Goal: Task Accomplishment & Management: Use online tool/utility

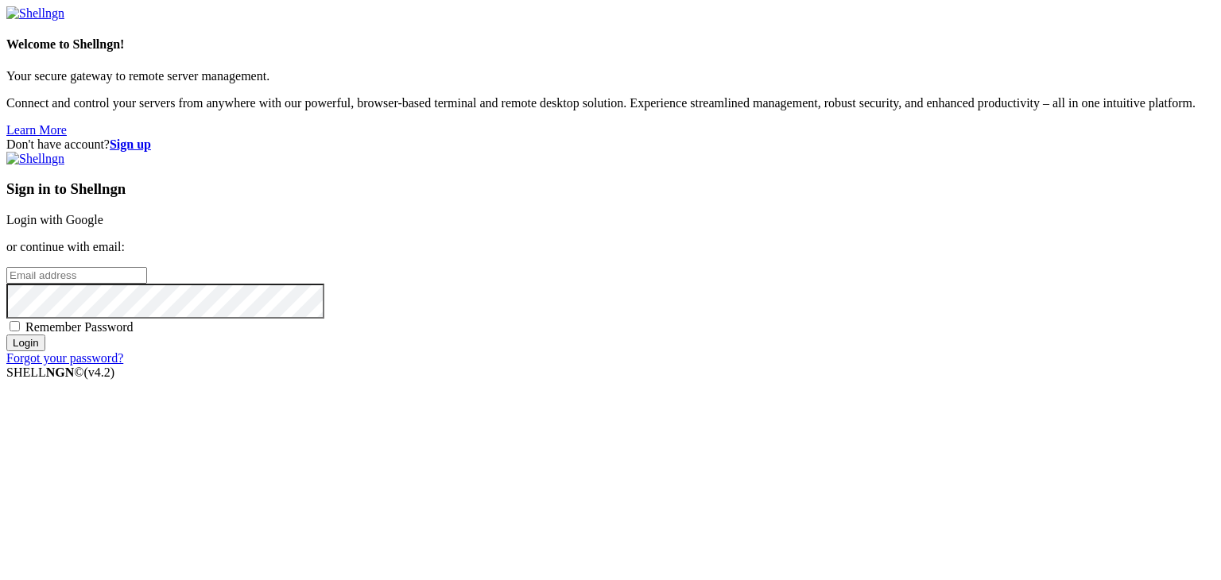
click at [103, 220] on link "Login with Google" at bounding box center [54, 220] width 97 height 14
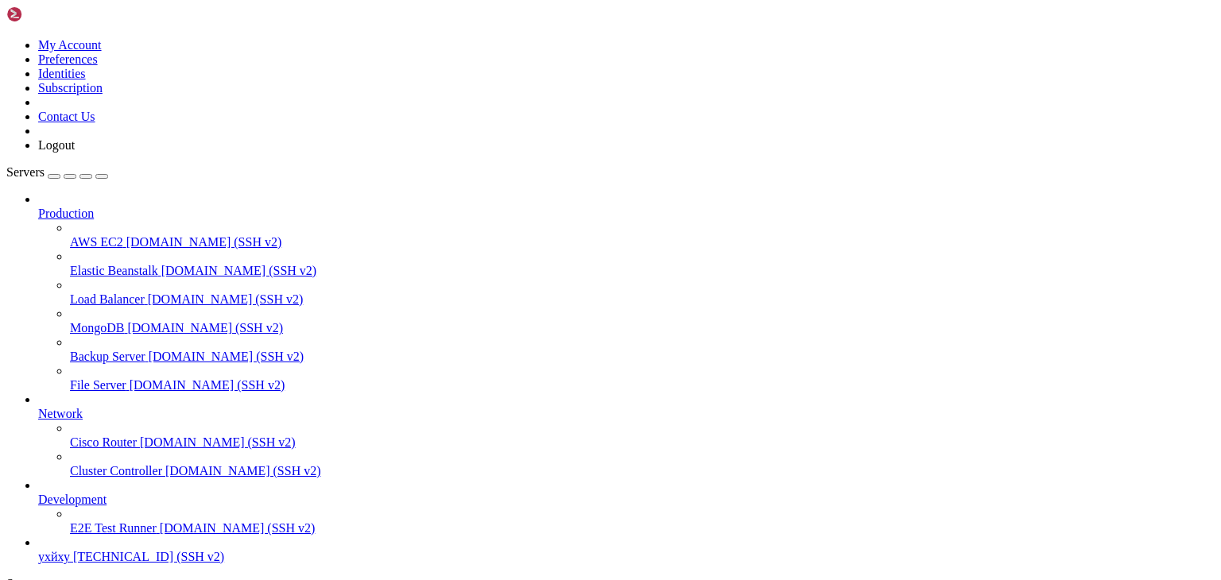
scroll to position [60, 0]
click at [70, 550] on span "ухйху" at bounding box center [54, 557] width 32 height 14
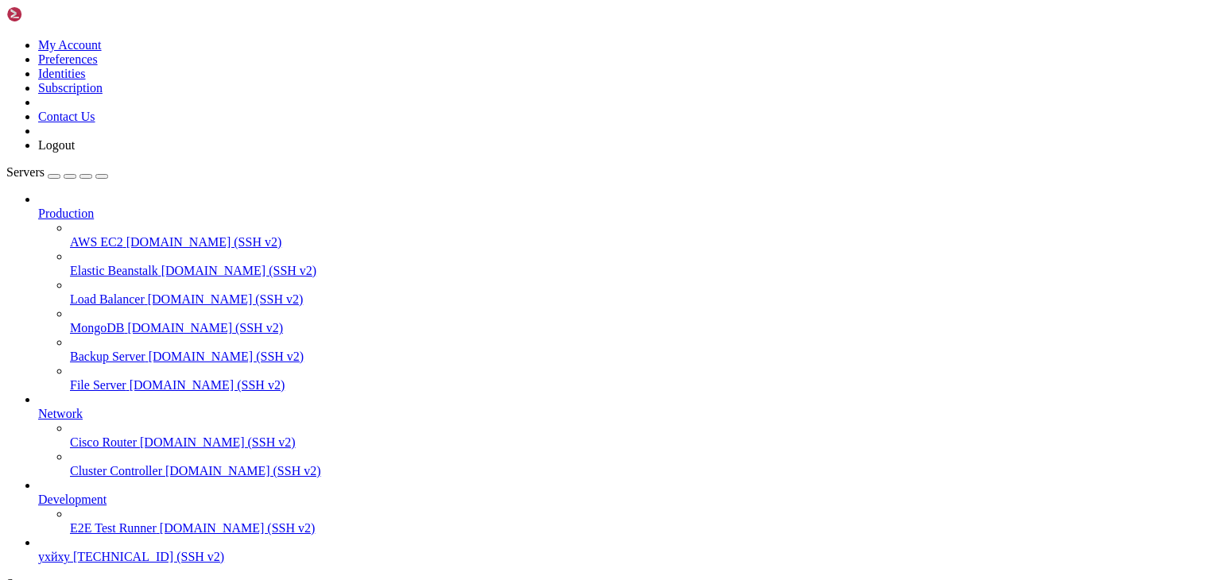
type input "/root"
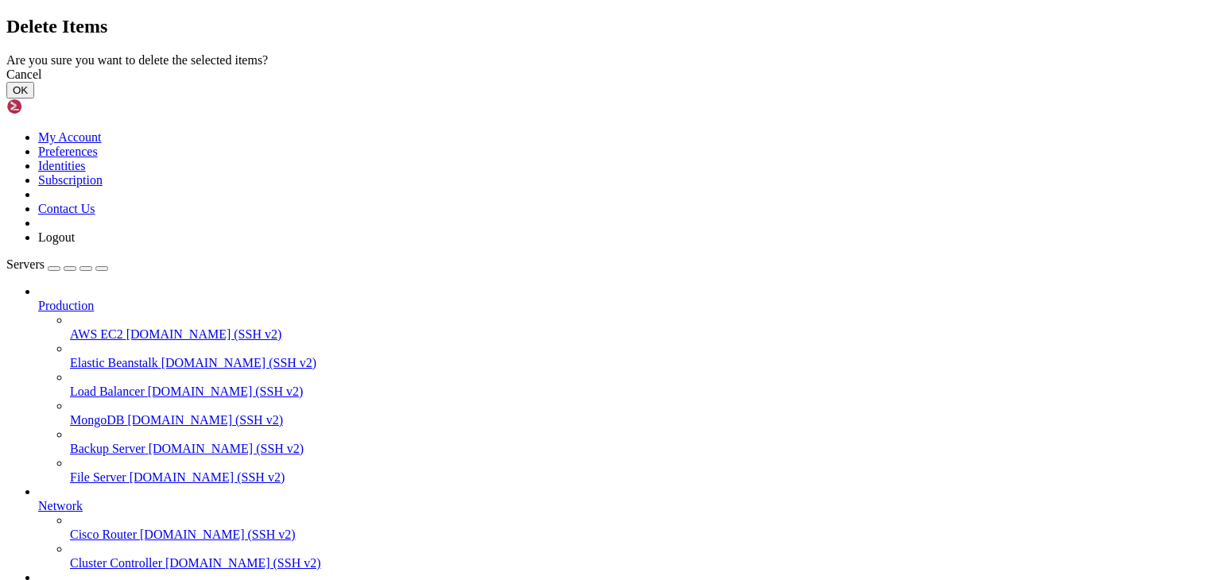
click at [34, 99] on button "OK" at bounding box center [20, 90] width 28 height 17
